Goal: Use online tool/utility: Use online tool/utility

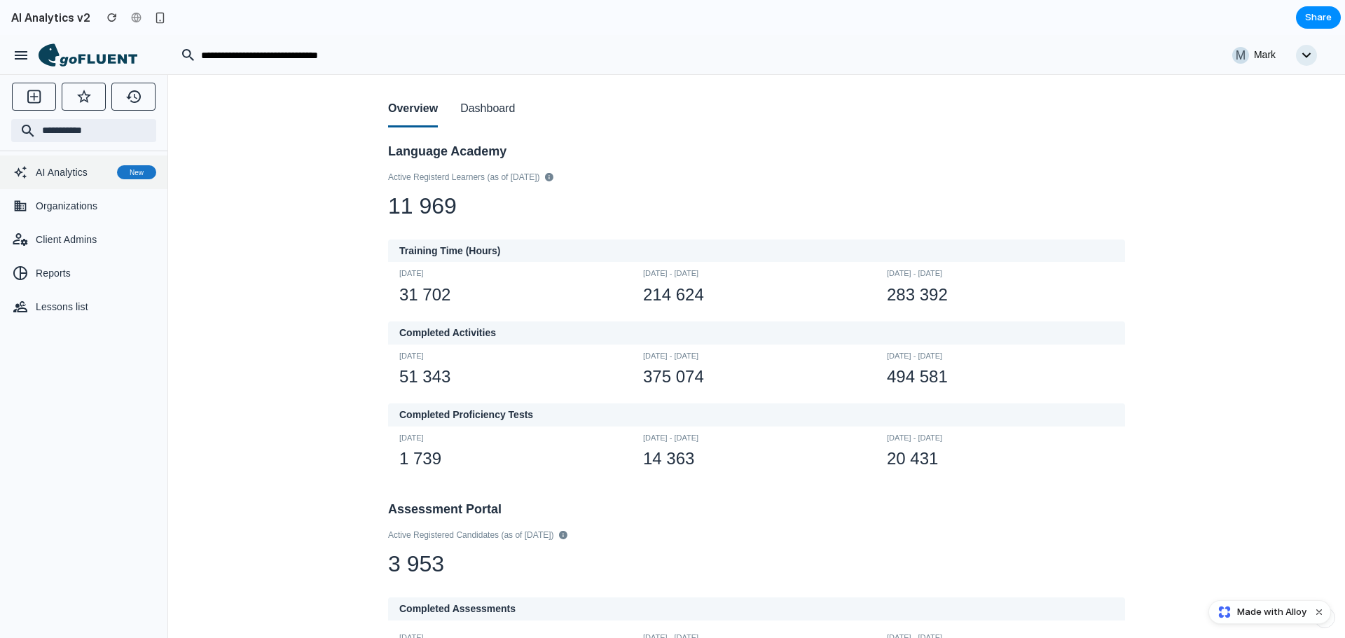
click at [83, 170] on span "AI Analytics" at bounding box center [74, 172] width 76 height 14
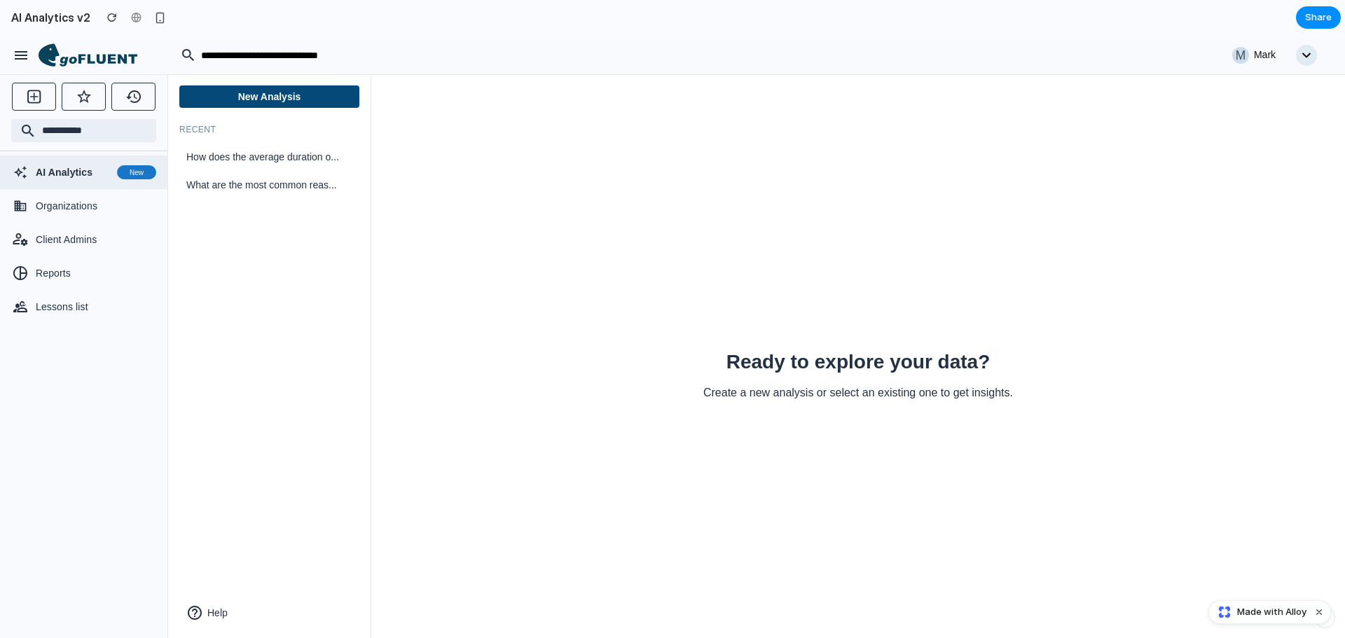
click at [223, 100] on button "New Analysis" at bounding box center [269, 96] width 180 height 22
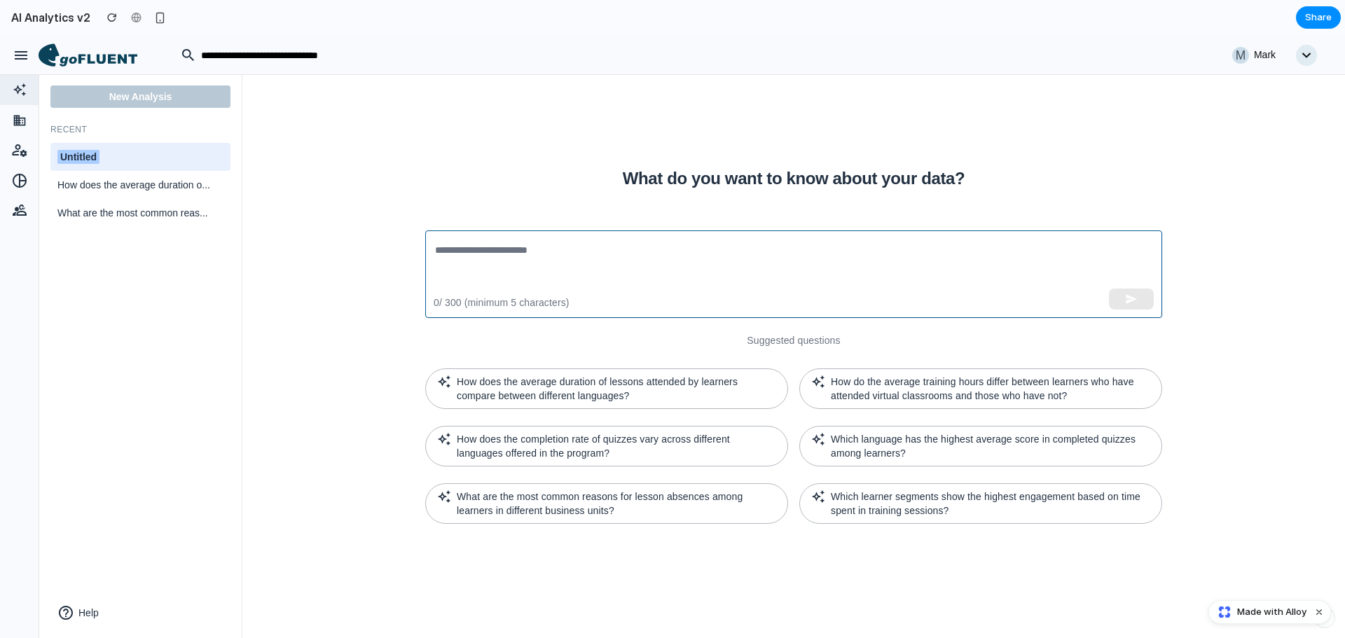
click at [494, 246] on textarea at bounding box center [793, 274] width 717 height 64
